Goal: Task Accomplishment & Management: Use online tool/utility

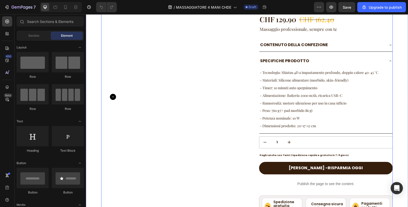
scroll to position [1787, 0]
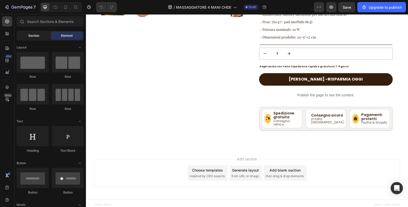
click at [25, 36] on div "Section" at bounding box center [34, 36] width 32 height 8
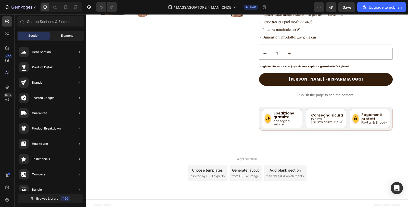
click at [72, 33] on div "Element" at bounding box center [67, 36] width 32 height 8
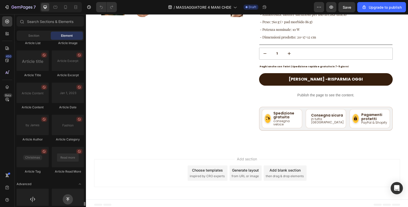
scroll to position [1345, 0]
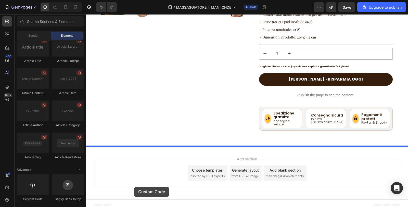
drag, startPoint x: 119, startPoint y: 204, endPoint x: 134, endPoint y: 187, distance: 22.9
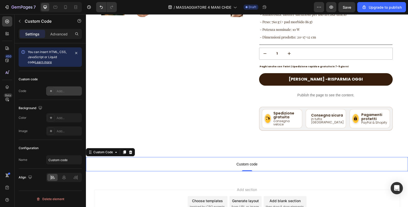
click at [51, 90] on icon at bounding box center [51, 91] width 2 height 2
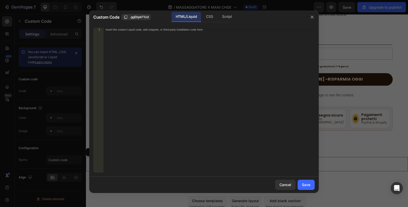
click at [150, 110] on div "Insert the custom Liquid code, add snippets, or third-party installation code h…" at bounding box center [208, 104] width 211 height 152
click at [159, 104] on div "Insert the custom Liquid code, add snippets, or third-party installation code h…" at bounding box center [208, 104] width 211 height 152
paste textarea "</html>"
type textarea "</html>"
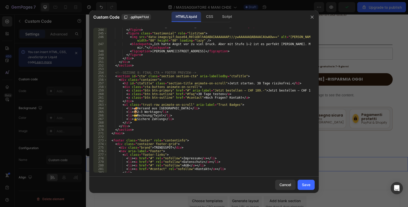
scroll to position [904, 0]
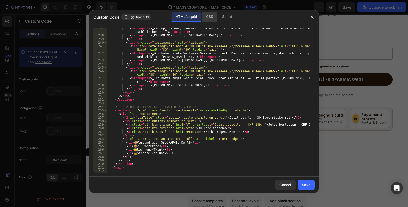
click at [208, 18] on div "CSS" at bounding box center [209, 17] width 15 height 10
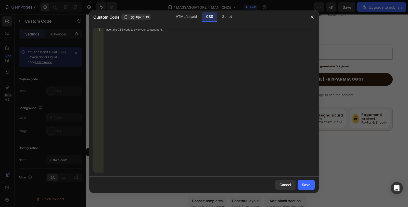
click at [193, 79] on div "Insert the CSS code to style your content here." at bounding box center [208, 104] width 211 height 152
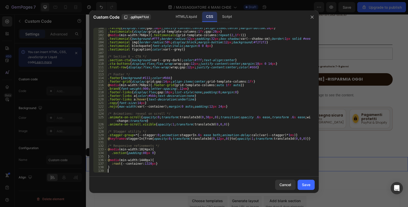
scroll to position [401, 0]
click at [231, 16] on div "Script" at bounding box center [227, 17] width 18 height 10
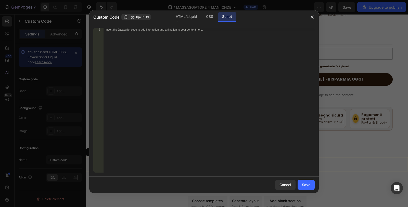
click at [207, 61] on div "Insert the Javascript code to add interaction and animation to your content her…" at bounding box center [208, 104] width 211 height 152
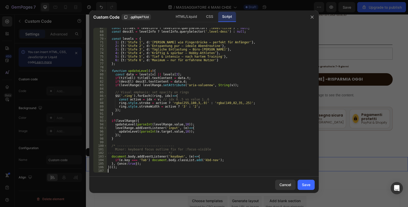
scroll to position [237, 0]
click at [304, 183] on div "Save" at bounding box center [306, 184] width 8 height 5
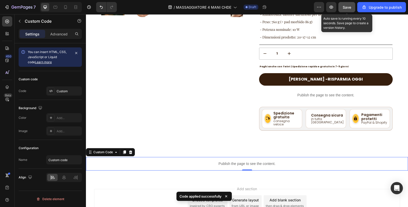
click at [341, 10] on button "Save" at bounding box center [346, 7] width 17 height 10
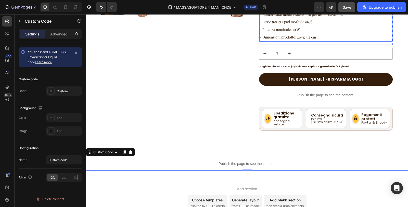
click at [342, 9] on button "Save" at bounding box center [346, 7] width 17 height 10
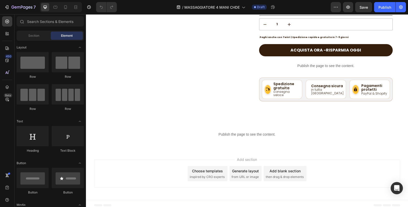
scroll to position [1651, 0]
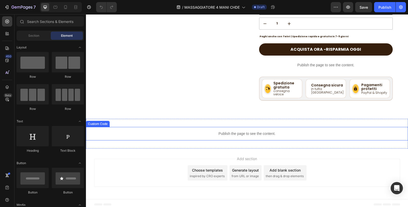
click at [230, 132] on p "Publish the page to see the content." at bounding box center [247, 133] width 322 height 5
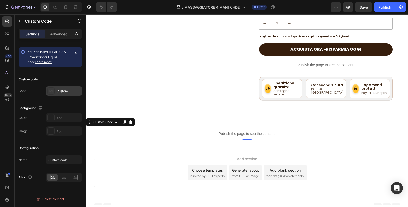
click at [62, 89] on div "Custom" at bounding box center [69, 91] width 24 height 5
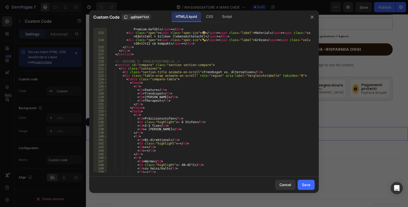
scroll to position [424, 0]
click at [348, 152] on div at bounding box center [204, 103] width 408 height 207
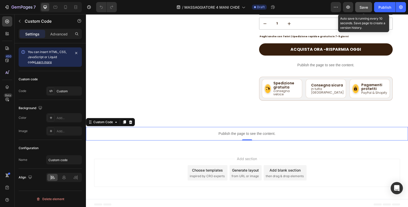
click at [362, 9] on span "Save" at bounding box center [363, 7] width 8 height 4
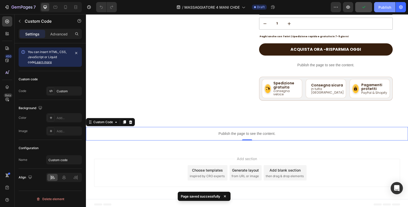
click at [384, 8] on div "Publish" at bounding box center [384, 7] width 13 height 5
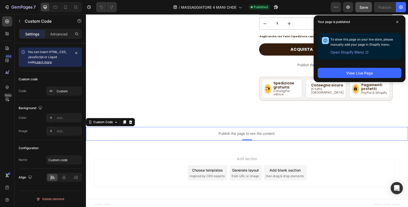
click at [333, 66] on div "View Live Page" at bounding box center [359, 72] width 92 height 19
click at [333, 74] on button "View Live Page" at bounding box center [359, 73] width 84 height 10
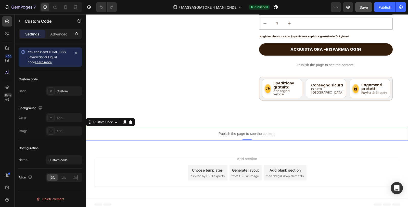
click at [229, 131] on p "Publish the page to see the content." at bounding box center [247, 133] width 322 height 5
click at [130, 120] on icon at bounding box center [130, 122] width 3 height 4
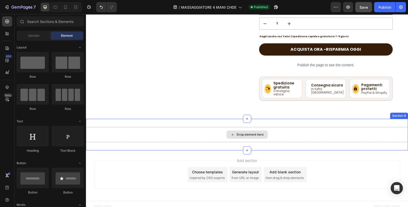
click at [204, 134] on div "Drop element here" at bounding box center [247, 134] width 322 height 15
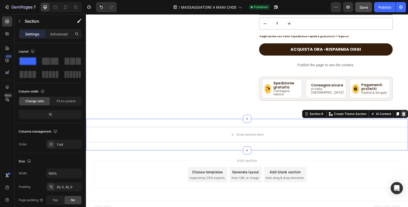
click at [402, 112] on icon at bounding box center [403, 114] width 3 height 4
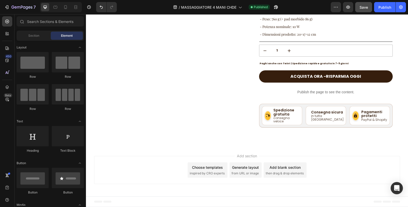
scroll to position [1621, 0]
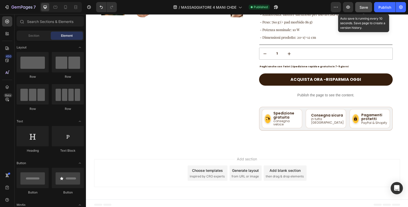
click at [361, 8] on span "Save" at bounding box center [363, 7] width 8 height 4
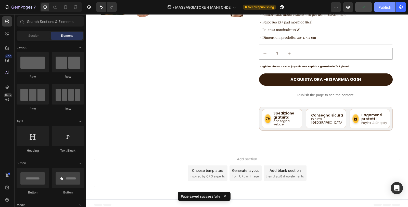
click at [381, 5] on div "Publish" at bounding box center [384, 7] width 13 height 5
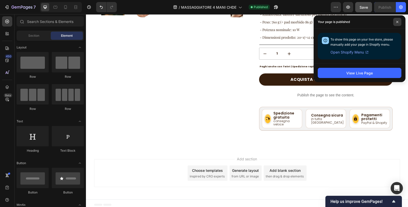
click at [397, 19] on span at bounding box center [397, 22] width 8 height 8
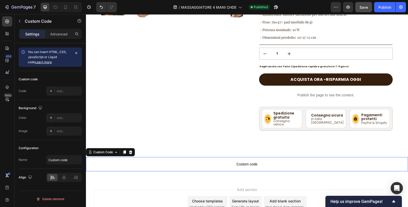
scroll to position [1651, 0]
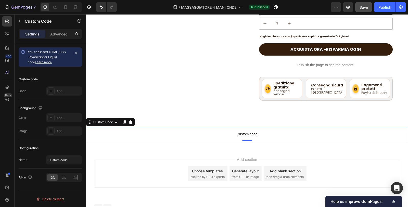
click at [179, 131] on span "Custom code" at bounding box center [247, 134] width 322 height 6
click at [67, 89] on div "Add..." at bounding box center [69, 91] width 24 height 5
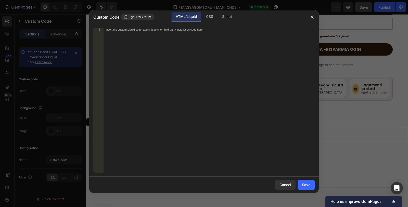
click at [175, 76] on div "Insert the custom Liquid code, add snippets, or third-party installation code h…" at bounding box center [208, 104] width 211 height 152
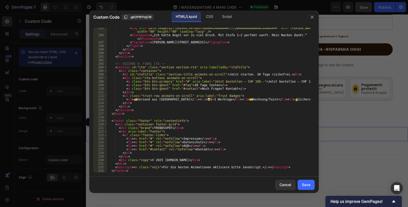
scroll to position [775, 0]
click at [206, 19] on div "CSS" at bounding box center [209, 17] width 15 height 10
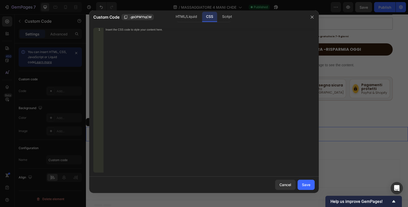
click at [194, 78] on div "Insert the CSS code to style your content here." at bounding box center [208, 104] width 211 height 152
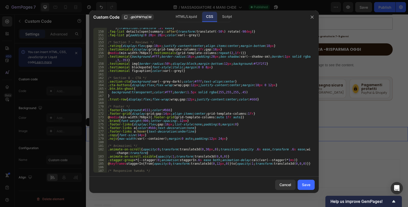
scroll to position [572, 0]
click at [224, 13] on div "Script" at bounding box center [227, 17] width 18 height 10
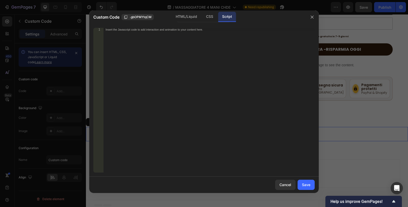
click at [194, 74] on div "Insert the Javascript code to add interaction and animation to your content her…" at bounding box center [208, 104] width 211 height 152
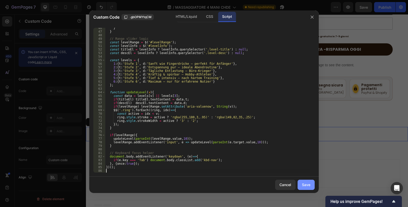
click at [305, 181] on button "Save" at bounding box center [305, 185] width 17 height 10
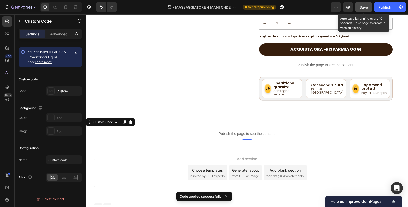
click at [364, 6] on span "Save" at bounding box center [363, 7] width 8 height 4
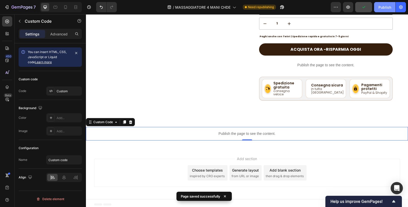
click at [379, 6] on div "Publish" at bounding box center [384, 7] width 13 height 5
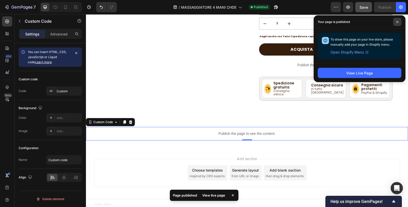
click at [397, 22] on icon at bounding box center [397, 22] width 3 height 3
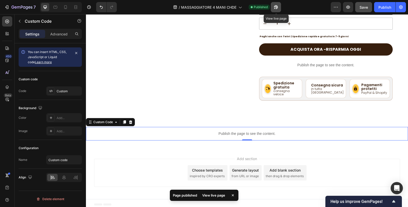
click at [277, 7] on icon "button" at bounding box center [276, 7] width 4 height 4
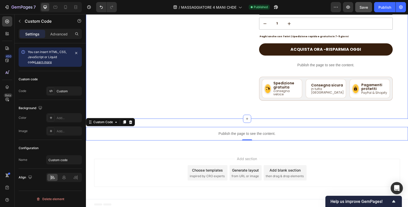
click at [291, 89] on em "consegna veloce" at bounding box center [286, 92] width 26 height 7
